Goal: Task Accomplishment & Management: Manage account settings

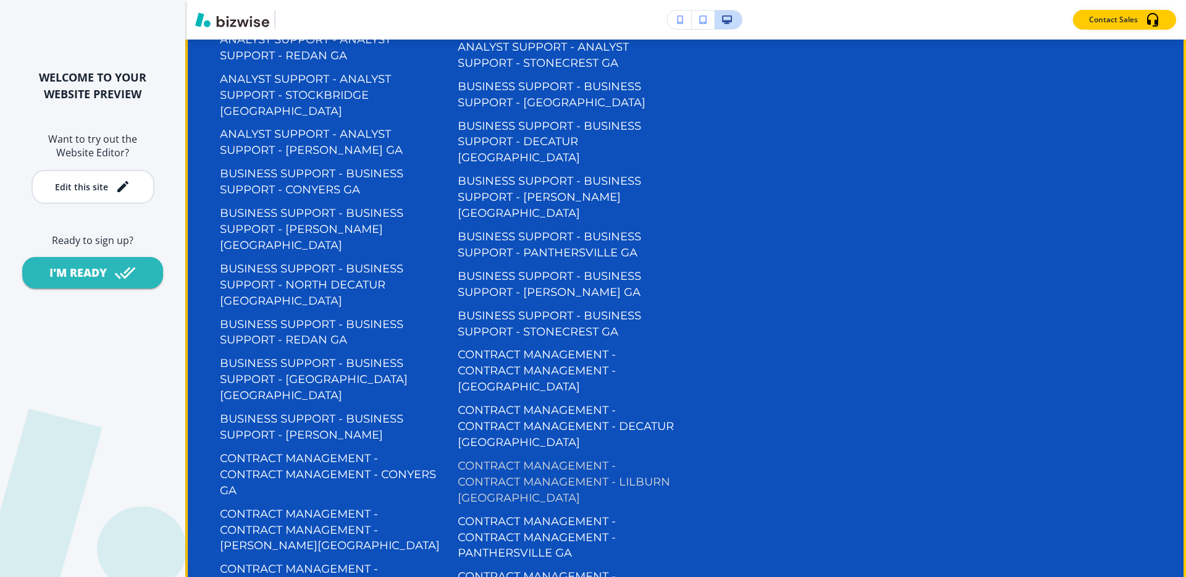
scroll to position [7585, 0]
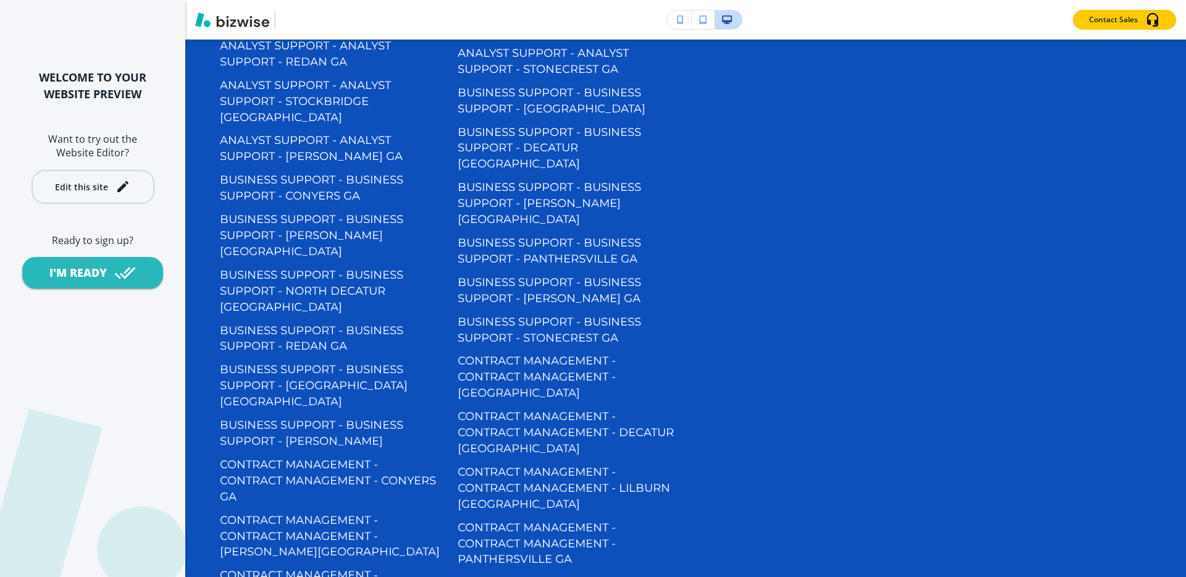
click at [117, 189] on icon "button" at bounding box center [122, 186] width 11 height 11
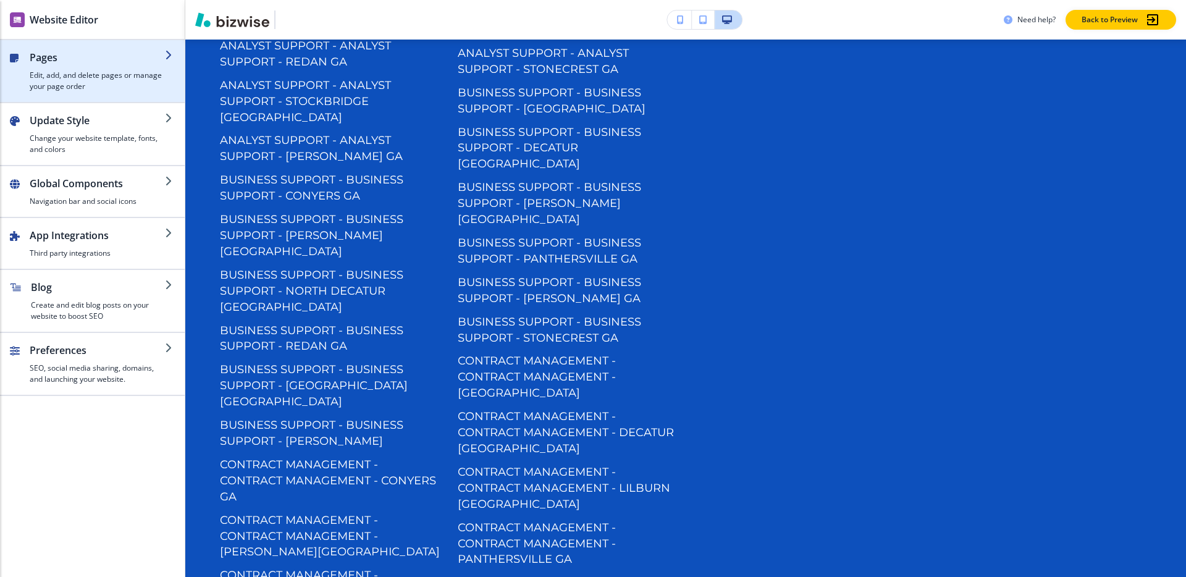
click at [98, 75] on h4 "Edit, add, and delete pages or manage your page order" at bounding box center [97, 81] width 135 height 22
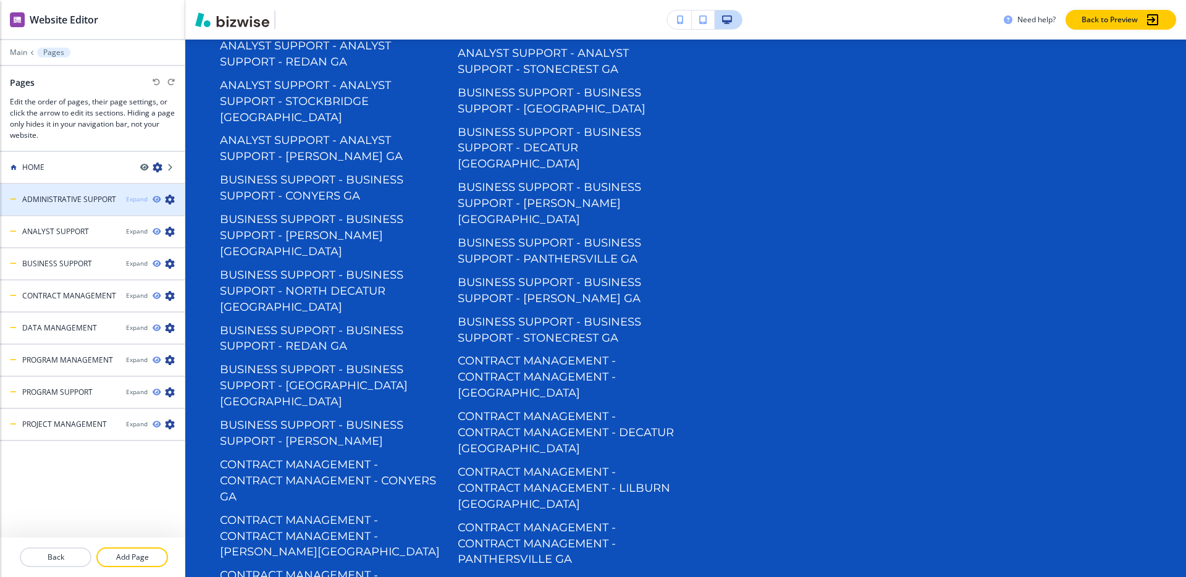
click at [140, 198] on div "Expand" at bounding box center [137, 199] width 22 height 9
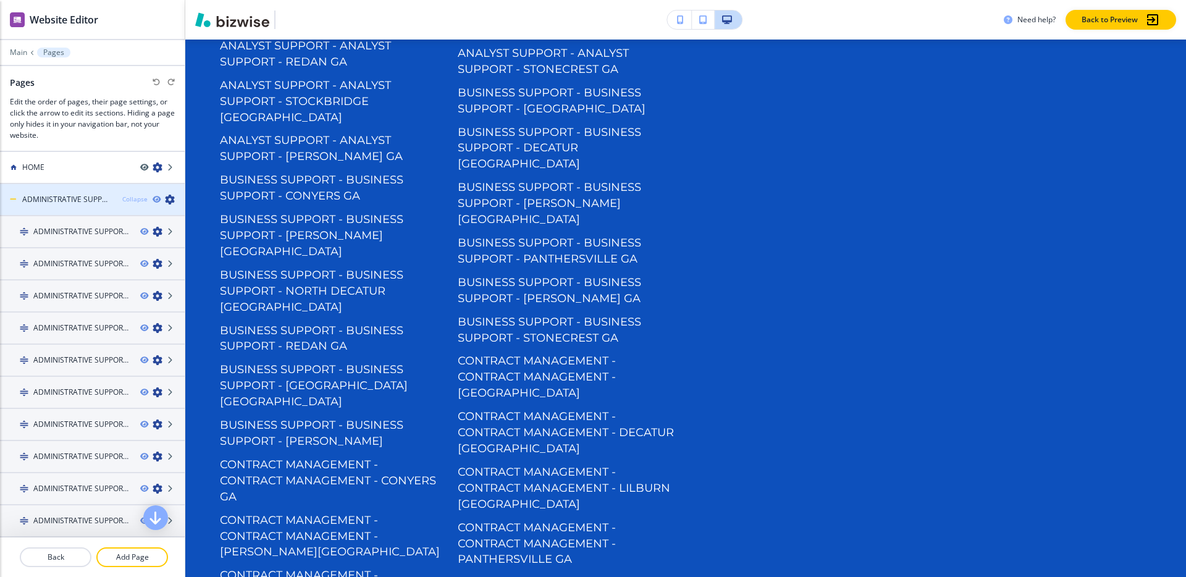
click at [133, 197] on div "Collapse" at bounding box center [134, 199] width 25 height 9
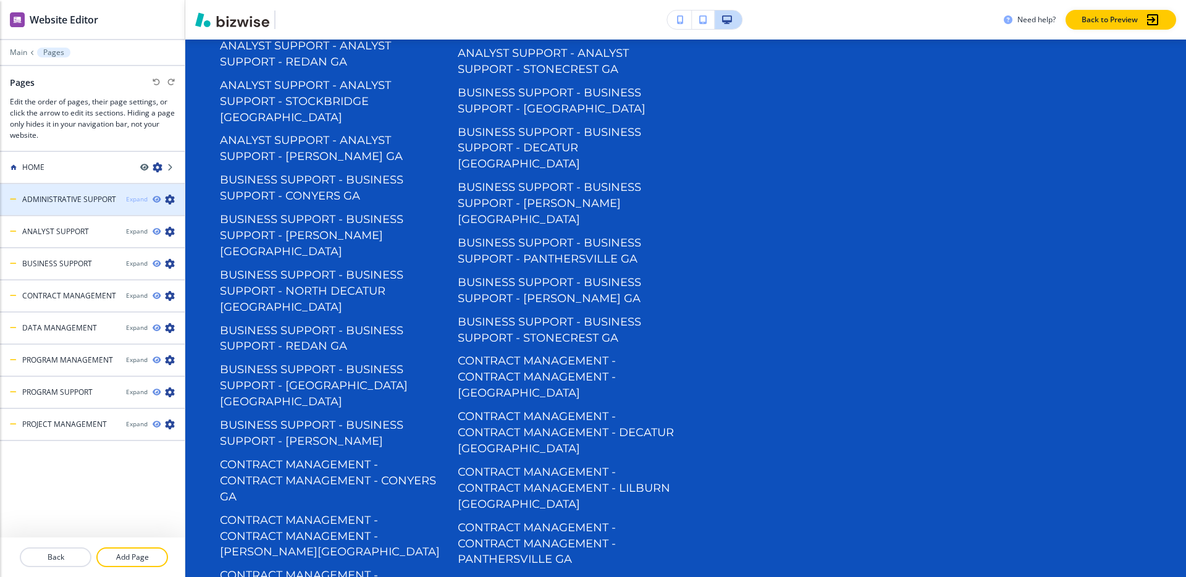
click at [133, 200] on div "Expand" at bounding box center [137, 199] width 22 height 9
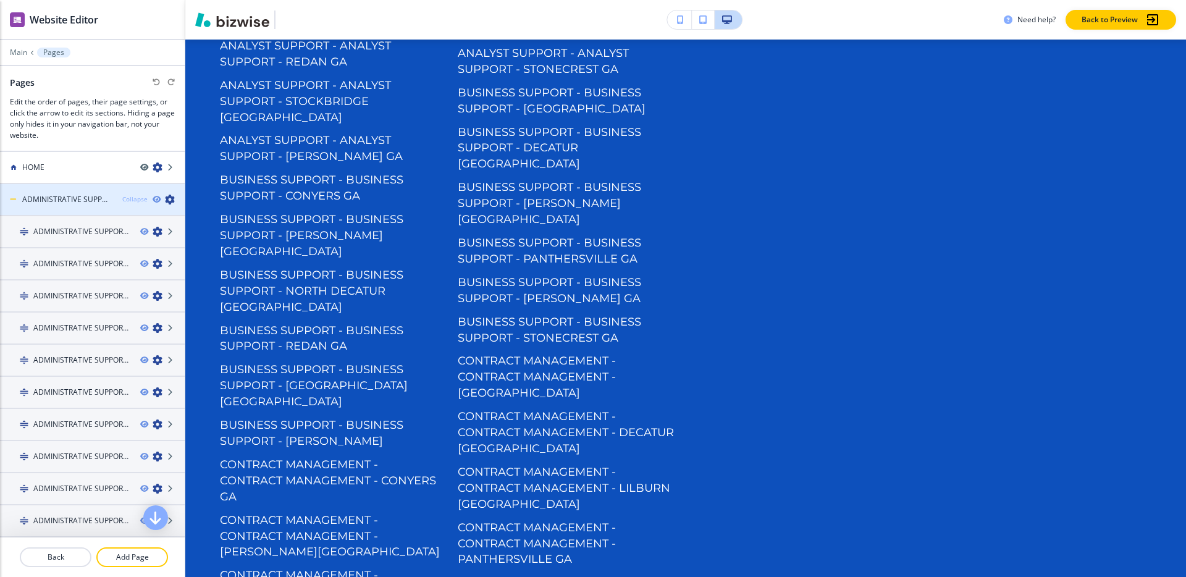
click at [133, 200] on div "Collapse" at bounding box center [134, 199] width 25 height 9
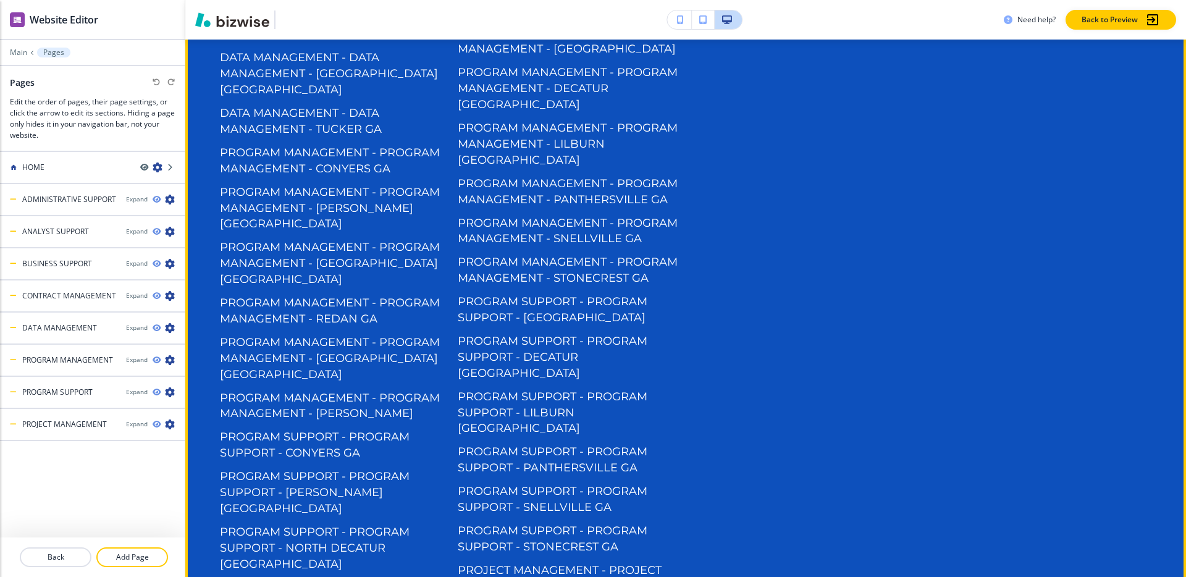
scroll to position [8637, 0]
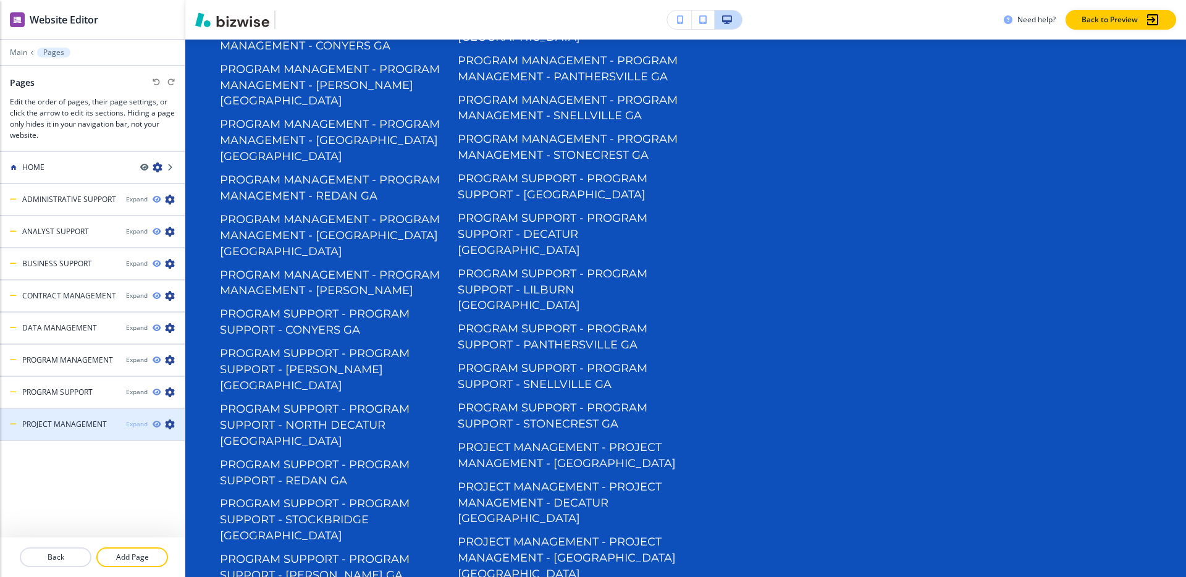
click at [136, 426] on div "Expand" at bounding box center [137, 423] width 22 height 9
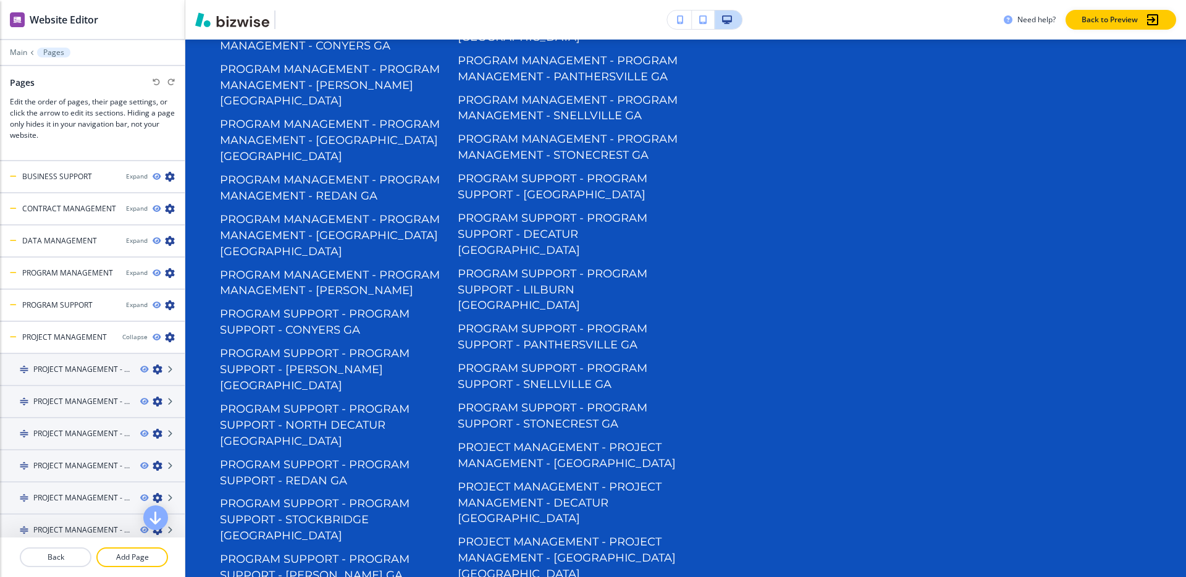
scroll to position [55, 0]
click at [140, 367] on div "Collapse" at bounding box center [134, 368] width 25 height 9
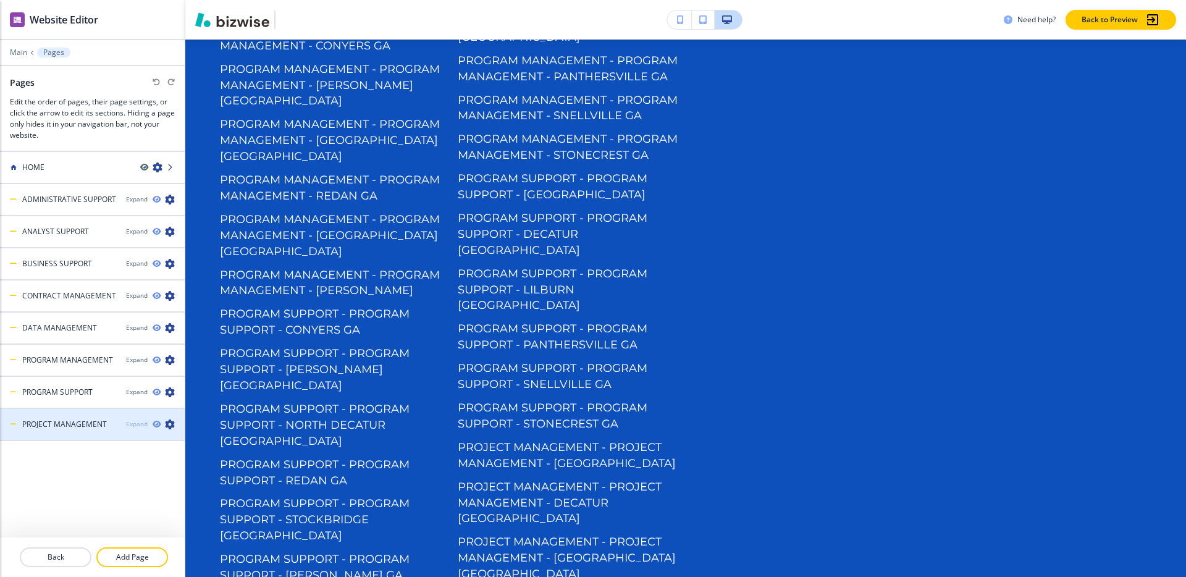
scroll to position [0, 0]
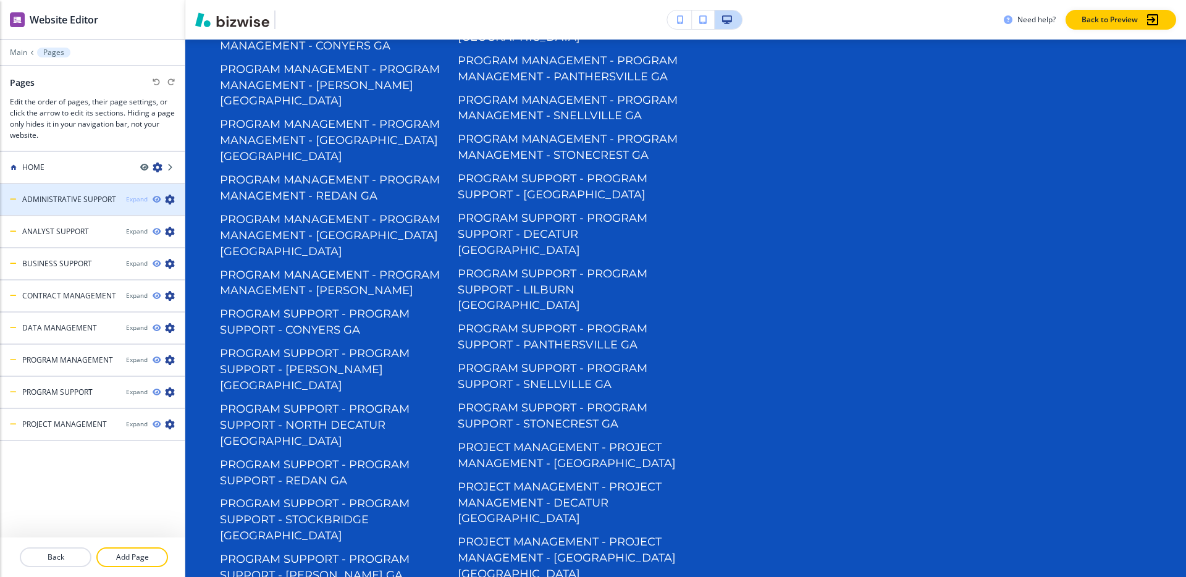
click at [133, 198] on div "Expand" at bounding box center [137, 199] width 22 height 9
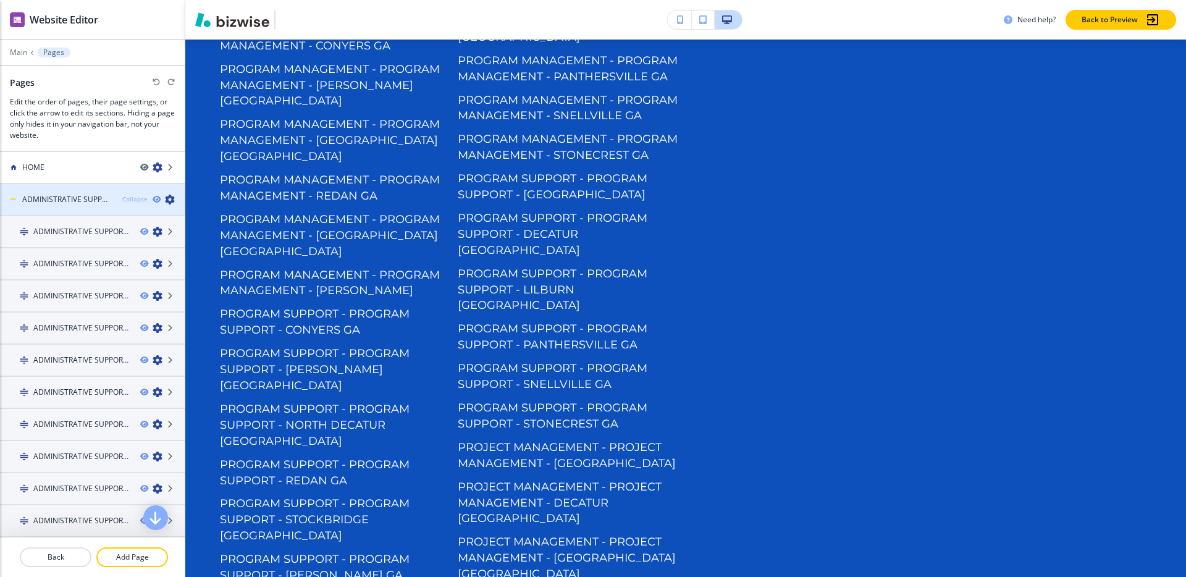
click at [136, 198] on div "Collapse" at bounding box center [134, 199] width 25 height 9
